Goal: Use online tool/utility: Utilize a website feature to perform a specific function

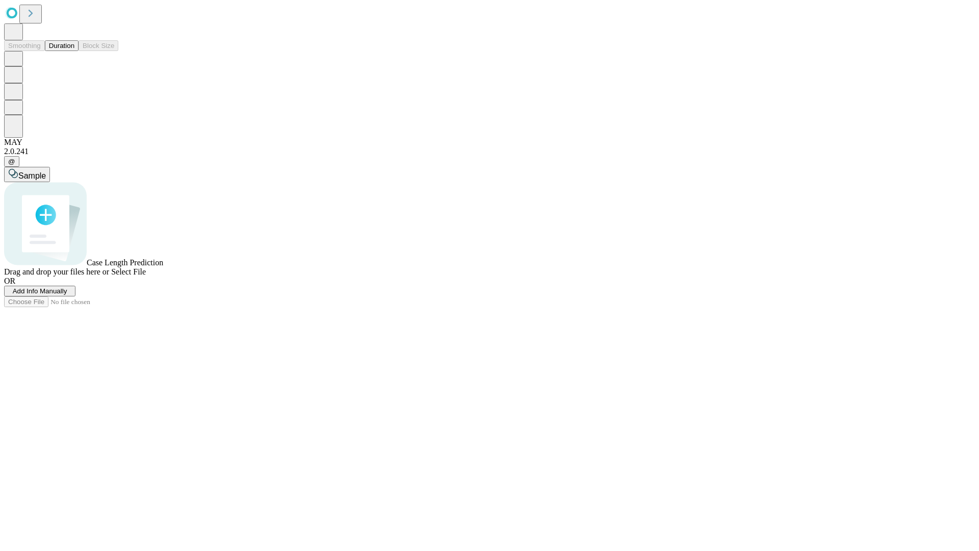
click at [74, 51] on button "Duration" at bounding box center [62, 45] width 34 height 11
click at [67, 295] on span "Add Info Manually" at bounding box center [40, 291] width 55 height 8
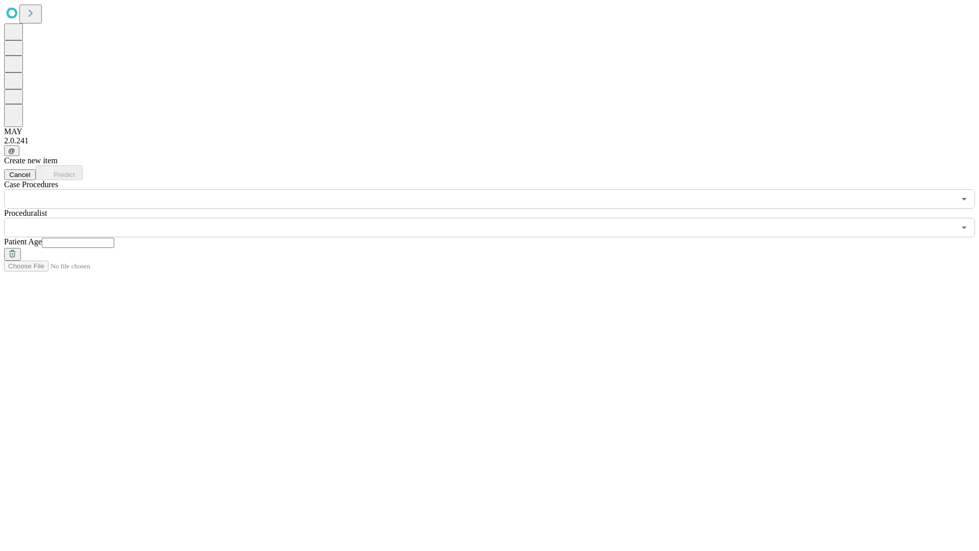
click at [114, 238] on input "text" at bounding box center [78, 243] width 72 height 10
type input "**"
click at [497, 218] on input "text" at bounding box center [479, 227] width 951 height 19
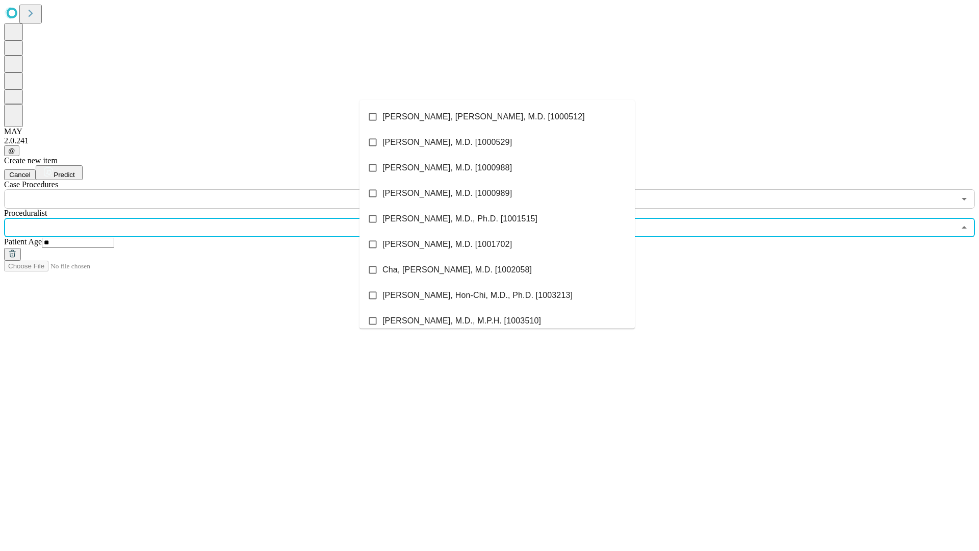
click at [497, 117] on li "[PERSON_NAME], [PERSON_NAME], M.D. [1000512]" at bounding box center [497, 116] width 275 height 25
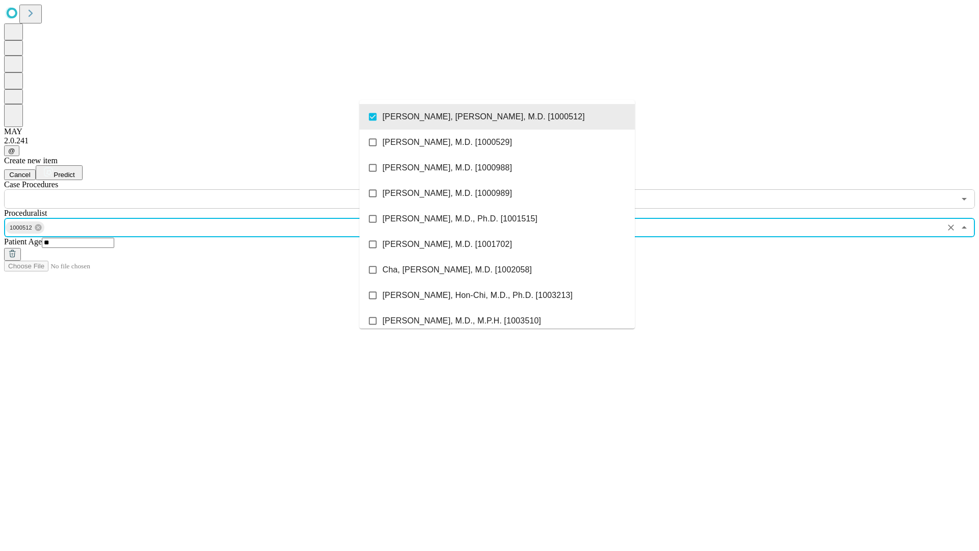
click at [214, 189] on input "text" at bounding box center [479, 198] width 951 height 19
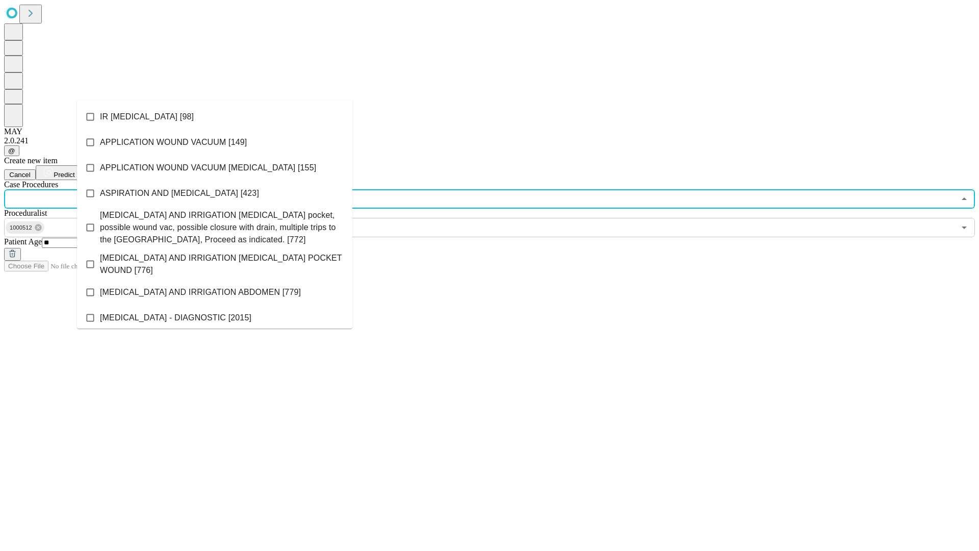
click at [215, 117] on li "IR [MEDICAL_DATA] [98]" at bounding box center [214, 116] width 275 height 25
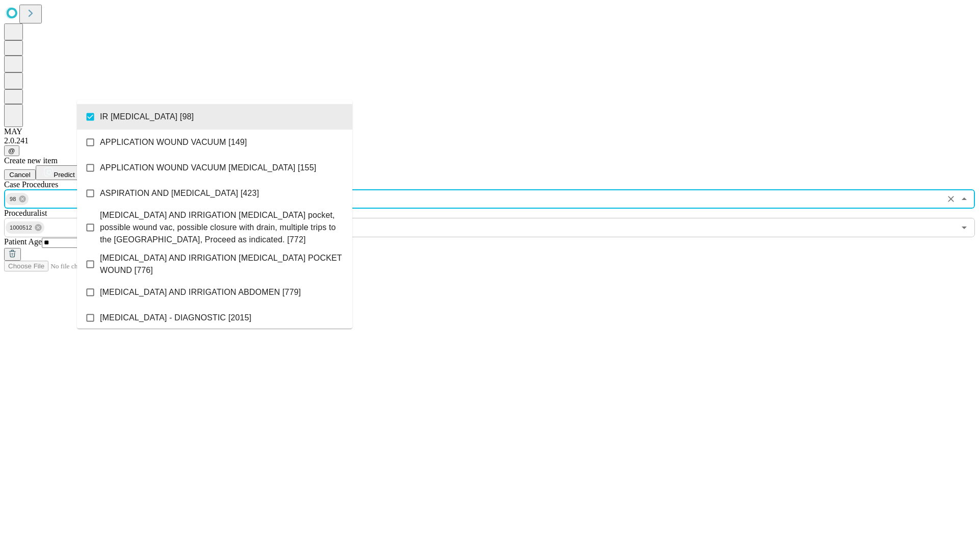
click at [74, 171] on span "Predict" at bounding box center [64, 175] width 21 height 8
